Goal: Task Accomplishment & Management: Manage account settings

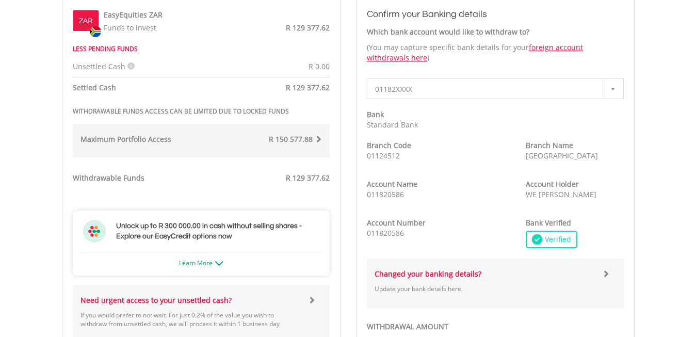
scroll to position [327, 0]
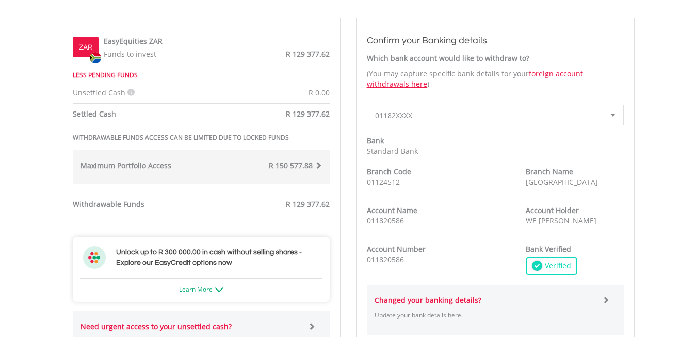
click at [297, 169] on span "R 150 577.88" at bounding box center [291, 166] width 44 height 10
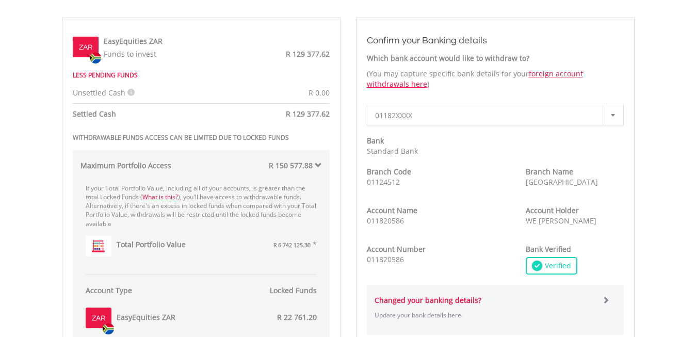
click at [262, 315] on div "EasyEquities ZAR R 22 761.20" at bounding box center [214, 319] width 205 height 26
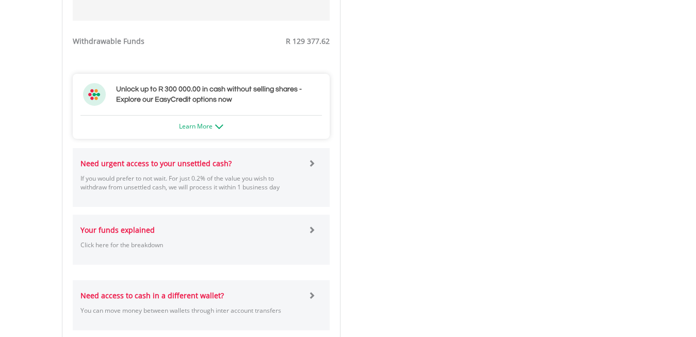
scroll to position [1011, 0]
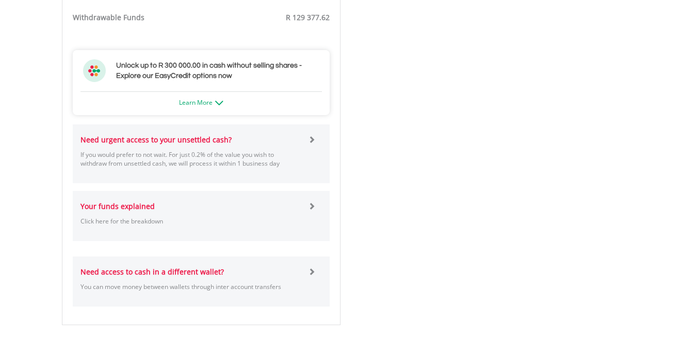
click at [312, 138] on span at bounding box center [311, 139] width 7 height 7
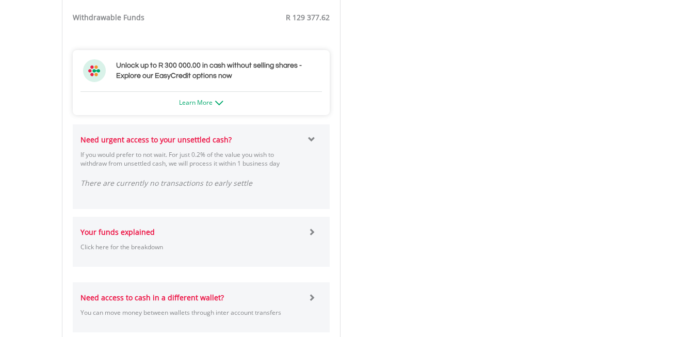
click at [314, 229] on span at bounding box center [311, 231] width 7 height 7
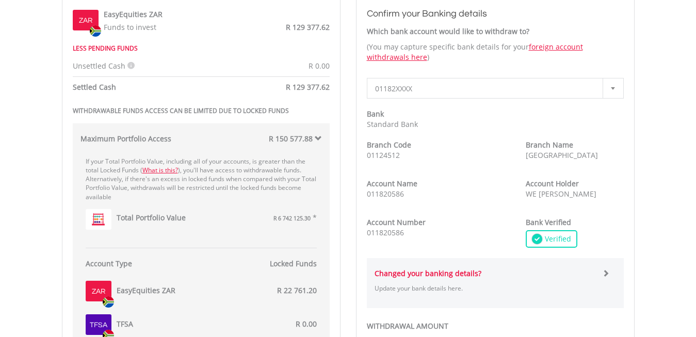
scroll to position [520, 0]
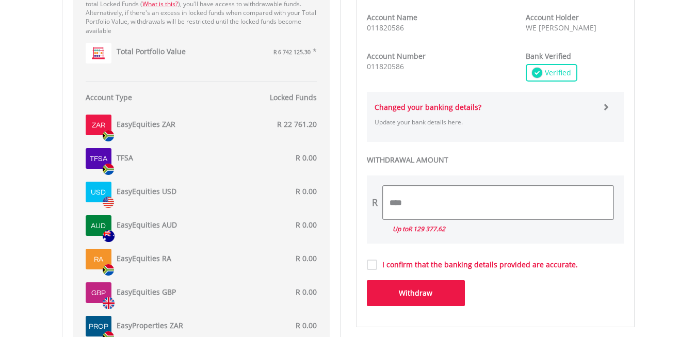
click at [426, 208] on input "****" at bounding box center [498, 203] width 231 height 34
type input "*********"
click at [377, 269] on label "I confirm that the banking details provided are accurate." at bounding box center [477, 265] width 201 height 10
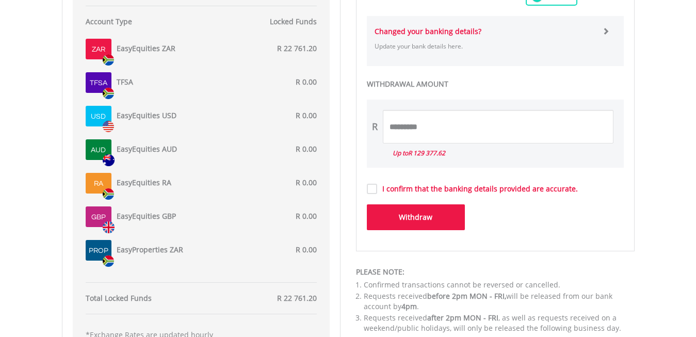
scroll to position [738, 0]
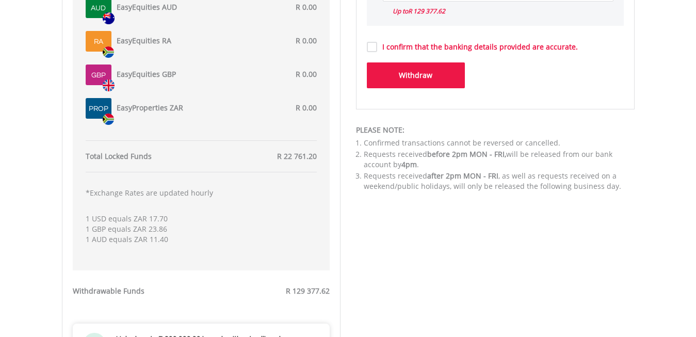
click at [416, 85] on button "Withdraw" at bounding box center [416, 75] width 98 height 26
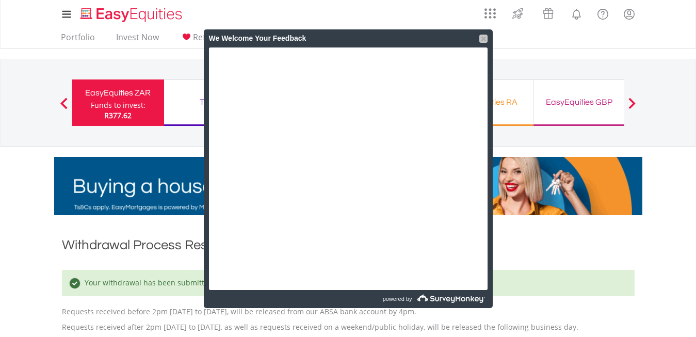
click at [486, 42] on div at bounding box center [484, 39] width 8 height 8
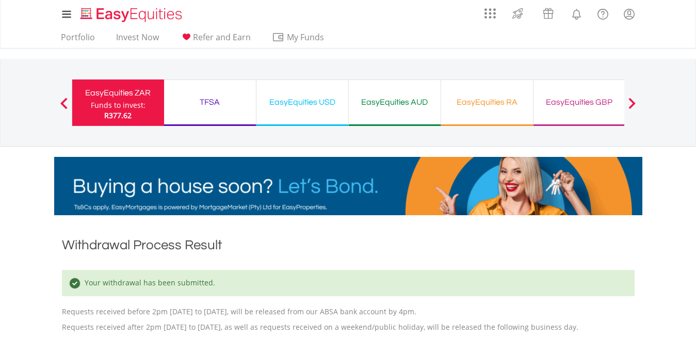
click at [213, 103] on div "TFSA" at bounding box center [210, 102] width 80 height 14
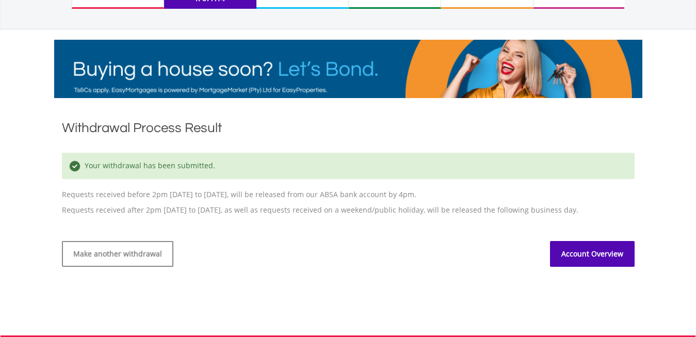
scroll to position [173, 0]
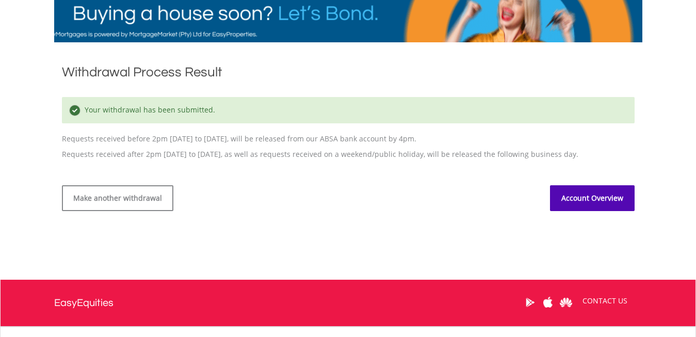
click at [592, 197] on link "Account Overview" at bounding box center [592, 198] width 85 height 26
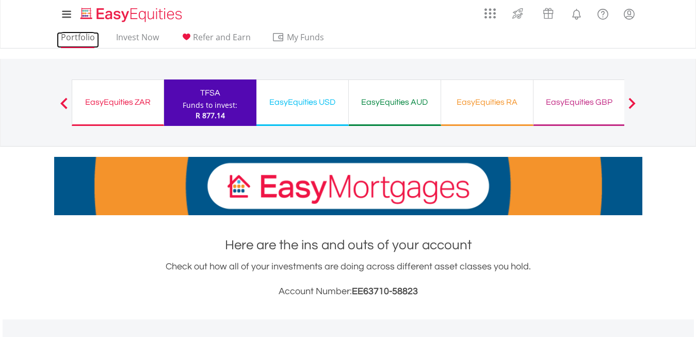
click at [76, 38] on link "Portfolio" at bounding box center [78, 40] width 42 height 16
